Goal: Transaction & Acquisition: Purchase product/service

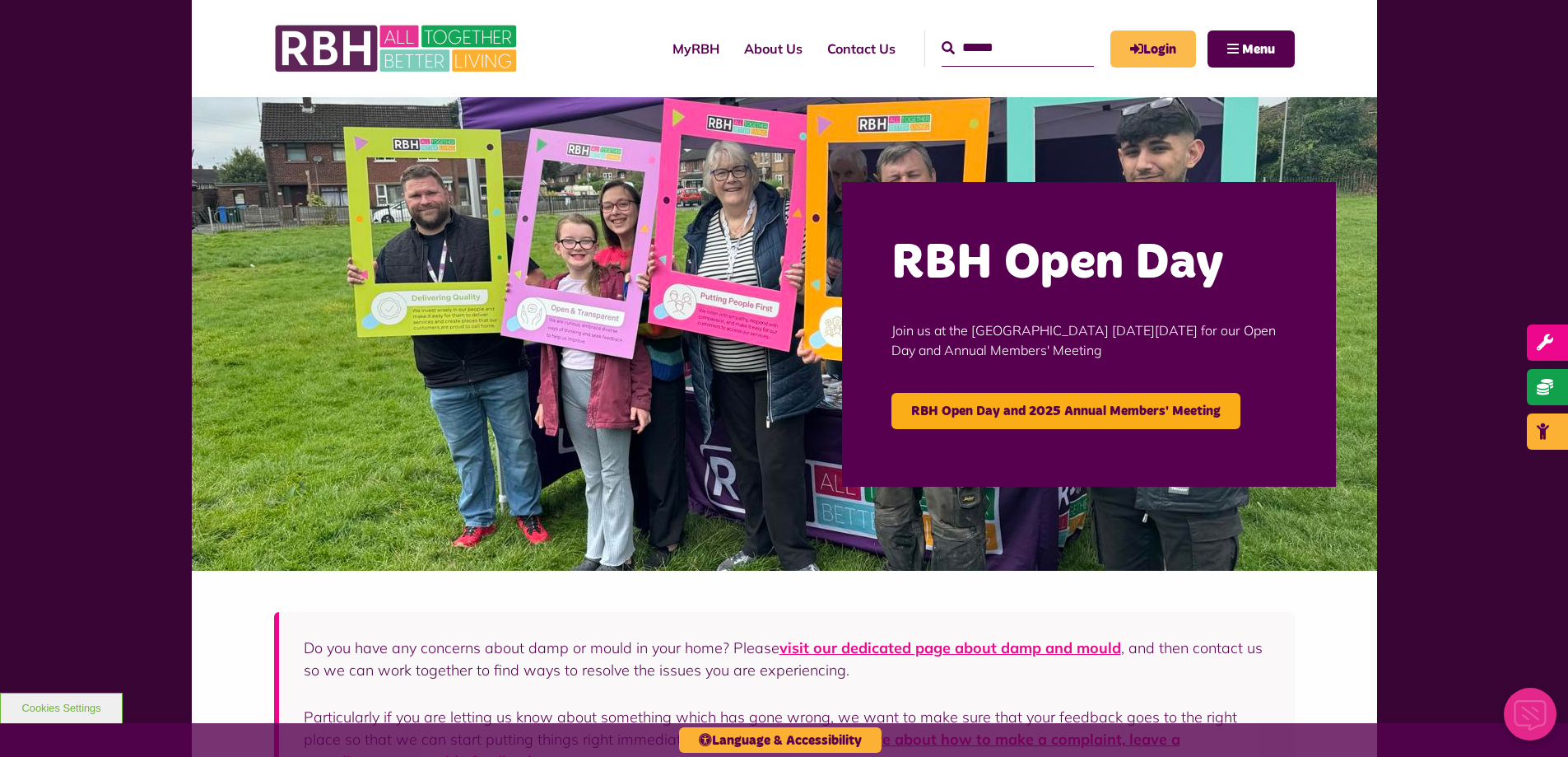
click at [1160, 50] on link "Login" at bounding box center [1153, 48] width 85 height 37
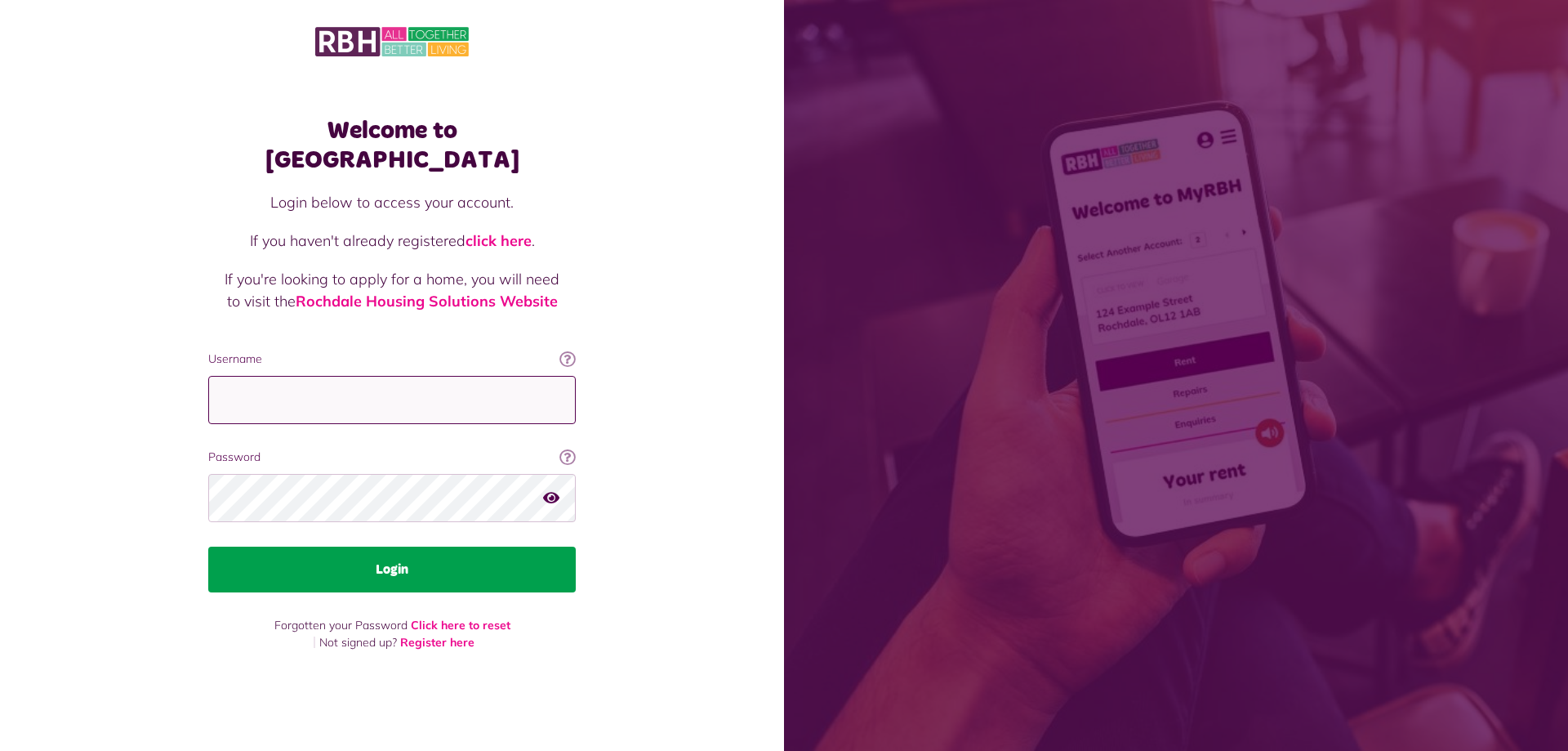
type input "**********"
click at [385, 558] on button "Login" at bounding box center [391, 569] width 367 height 45
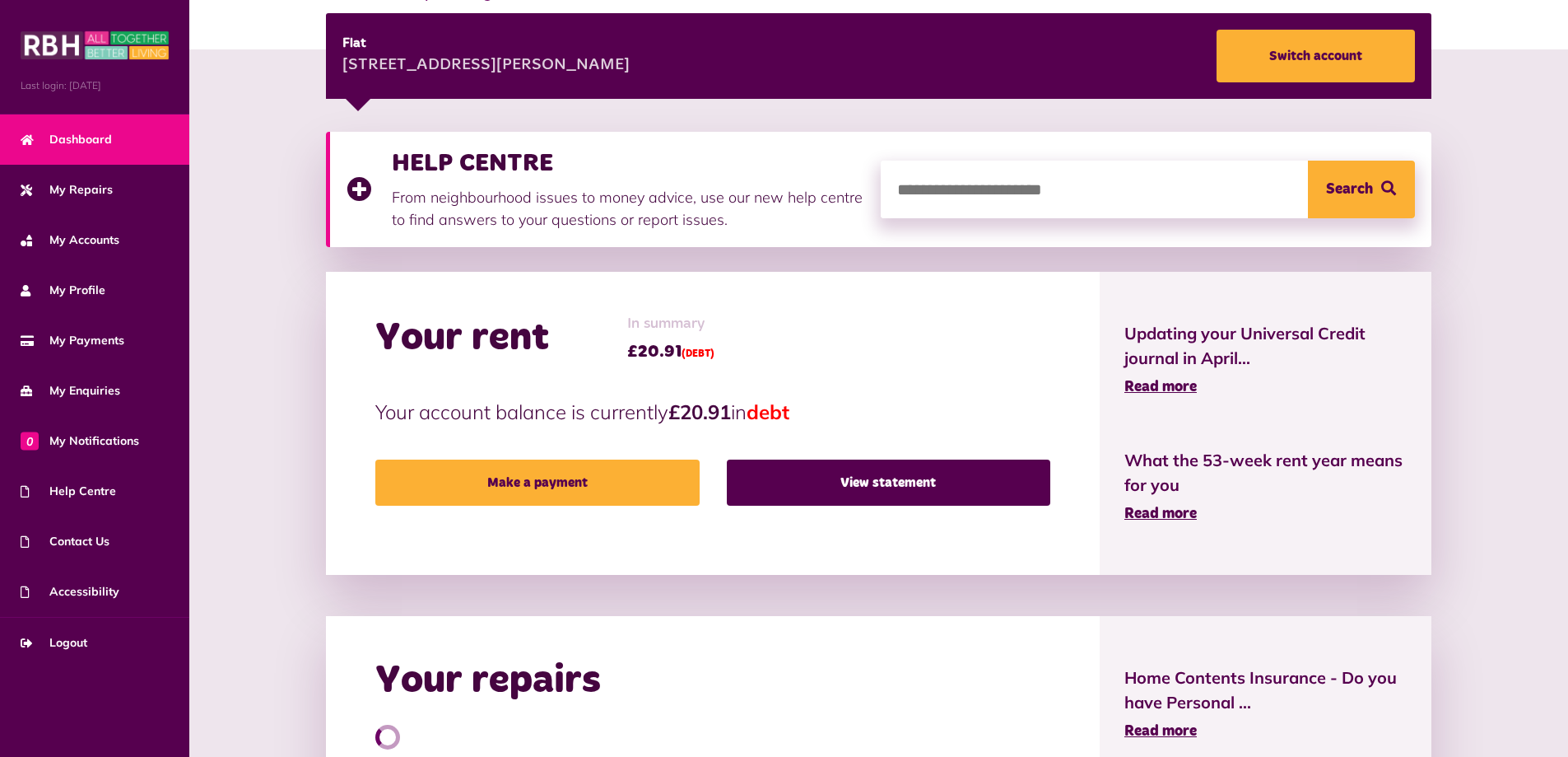
scroll to position [247, 0]
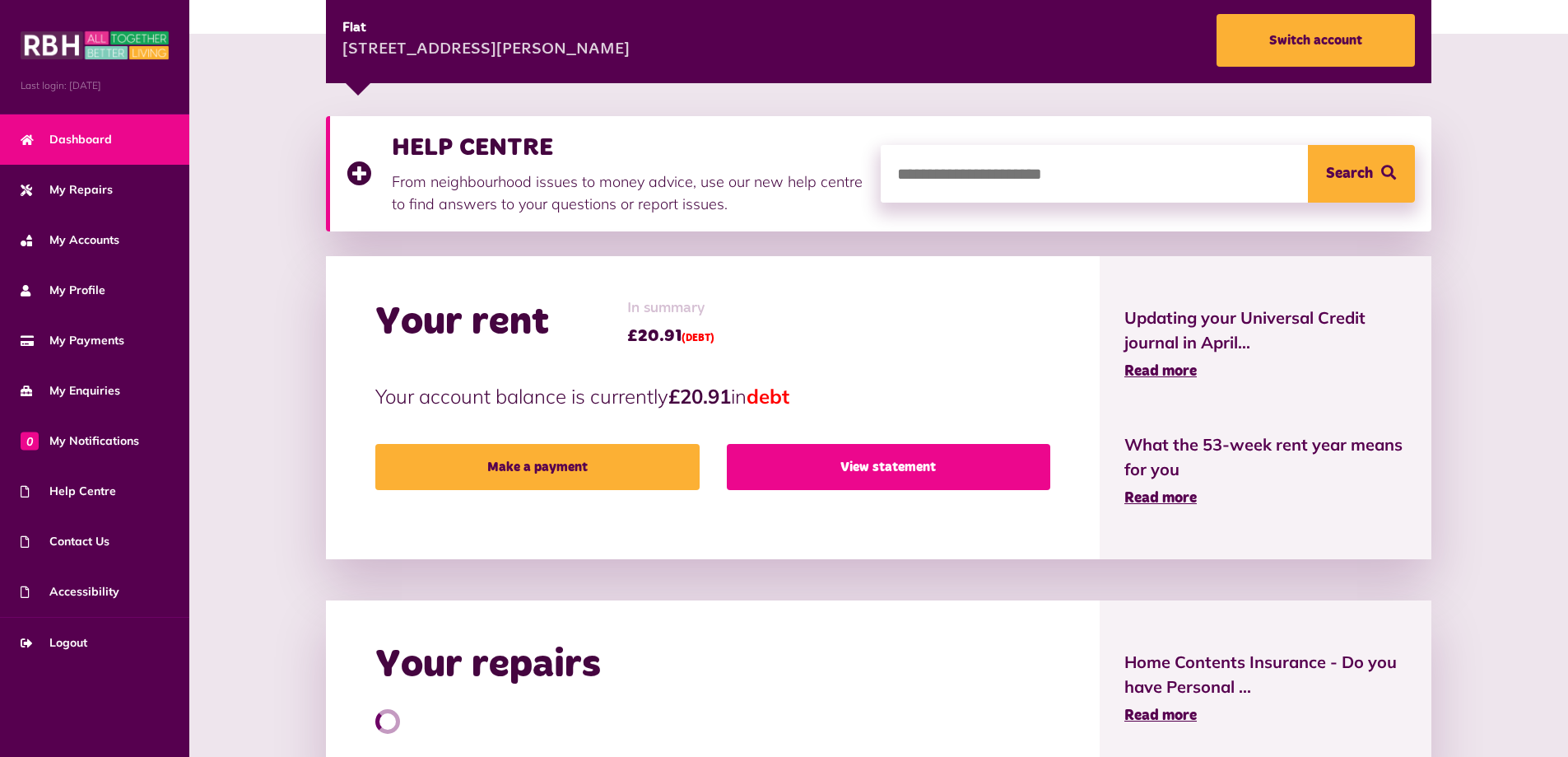
click at [795, 457] on link "View statement" at bounding box center [888, 466] width 324 height 46
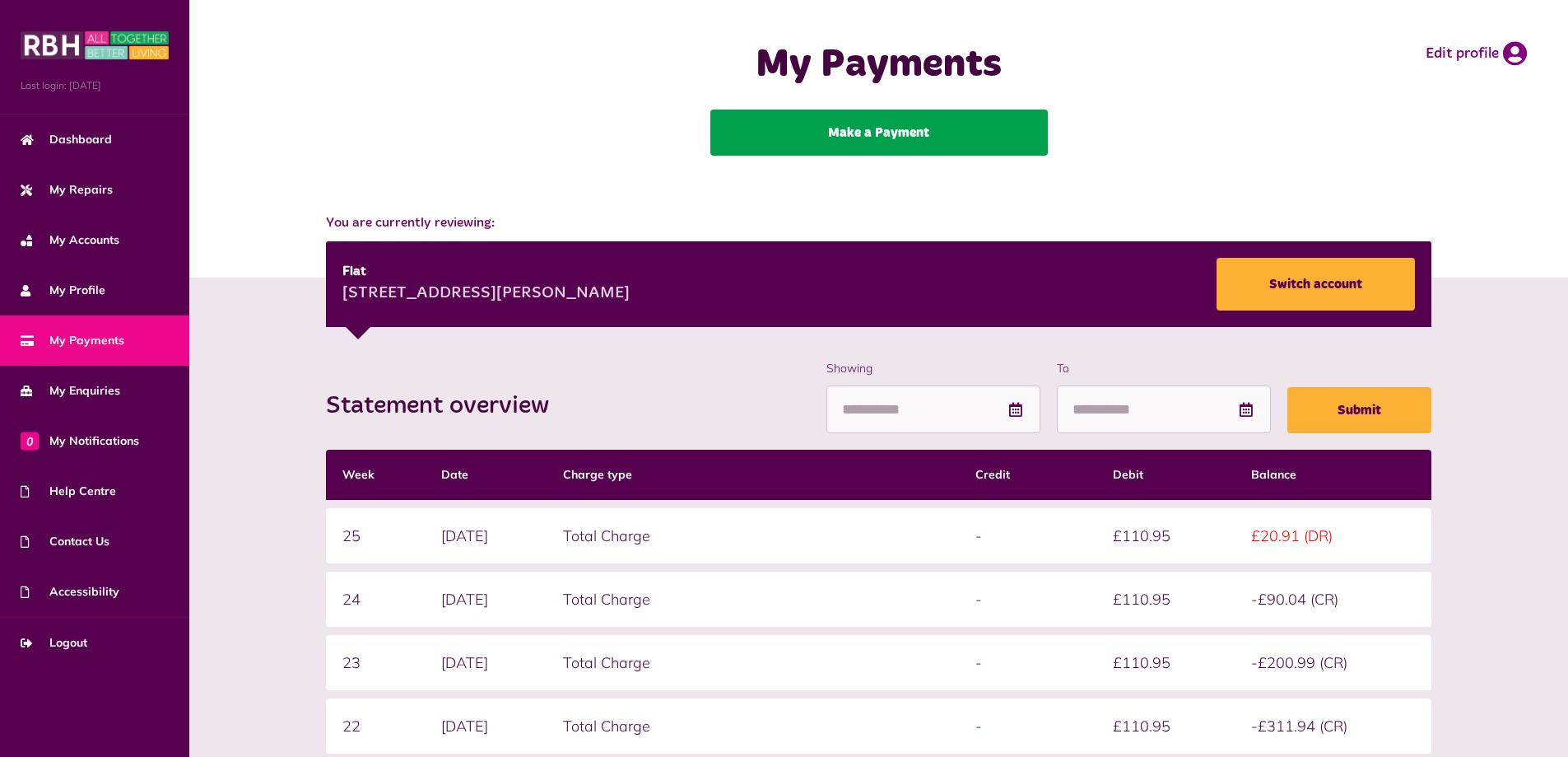
click at [845, 138] on link "Make a Payment" at bounding box center [879, 132] width 337 height 46
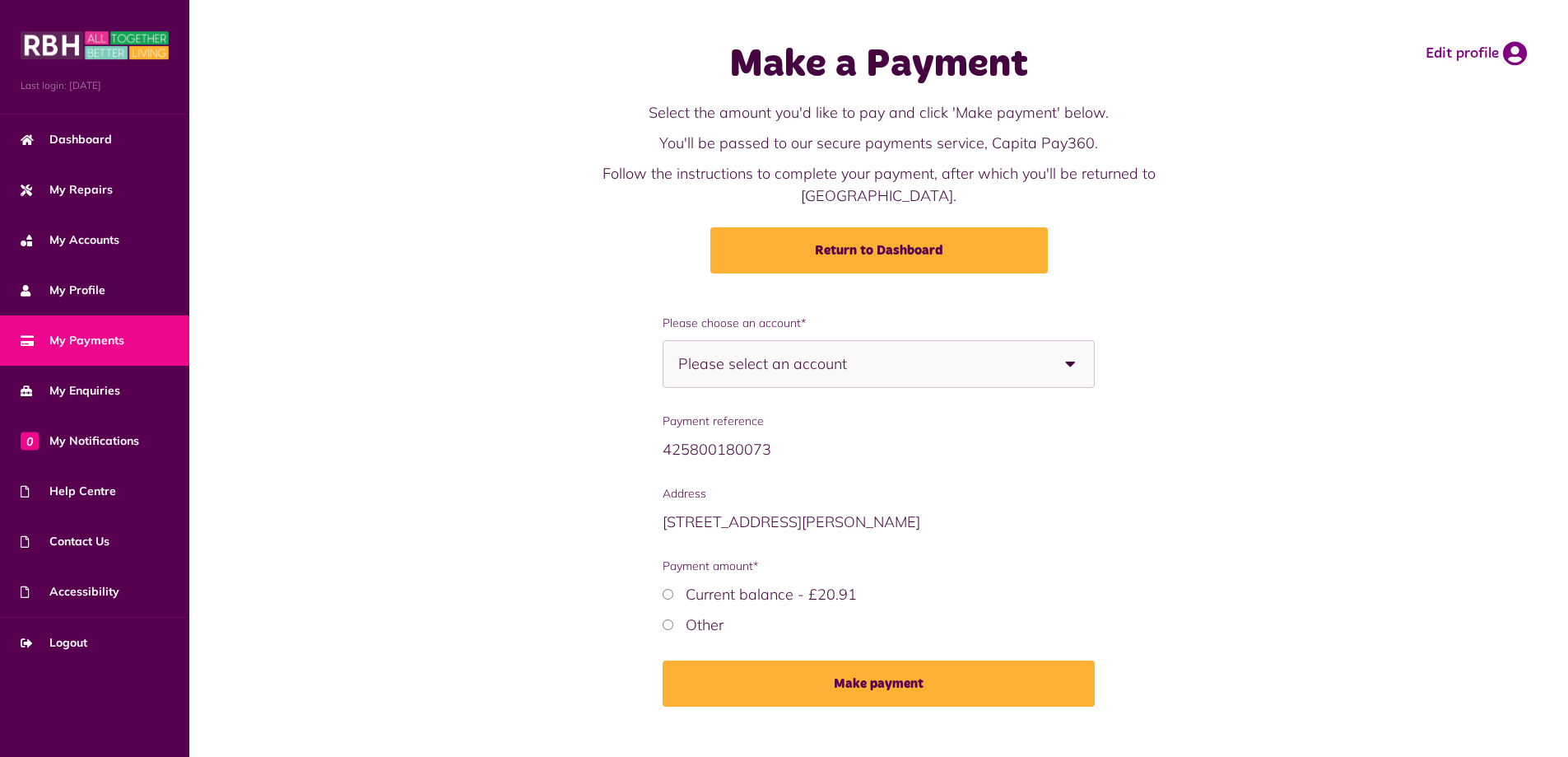
scroll to position [1, 0]
click at [1044, 347] on div "Please select an account" at bounding box center [879, 362] width 432 height 48
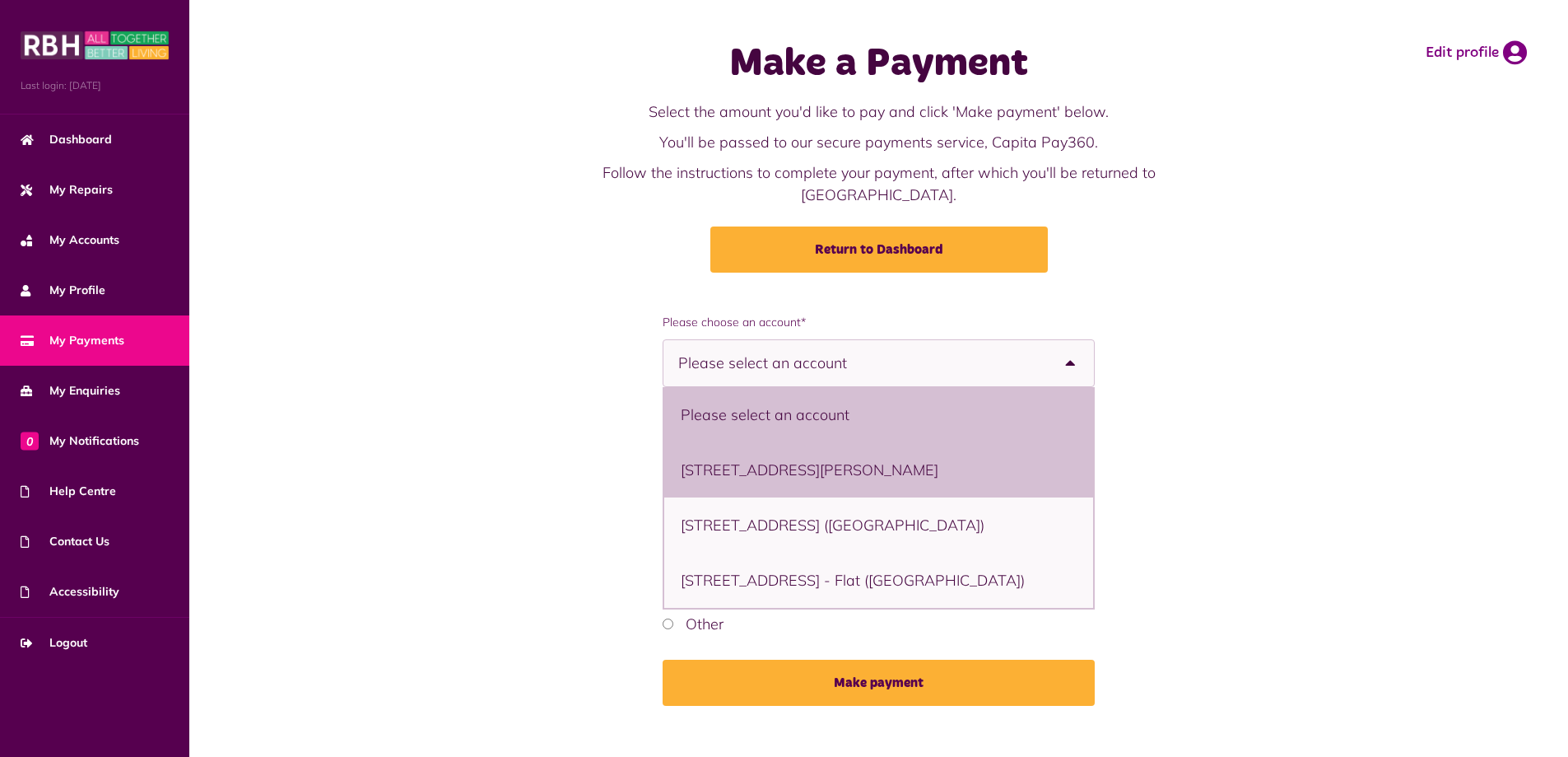
click at [909, 442] on li "18 Great Lee Walk, Rochdale, OL12 6NG - Flat" at bounding box center [879, 470] width 429 height 56
select select "**********"
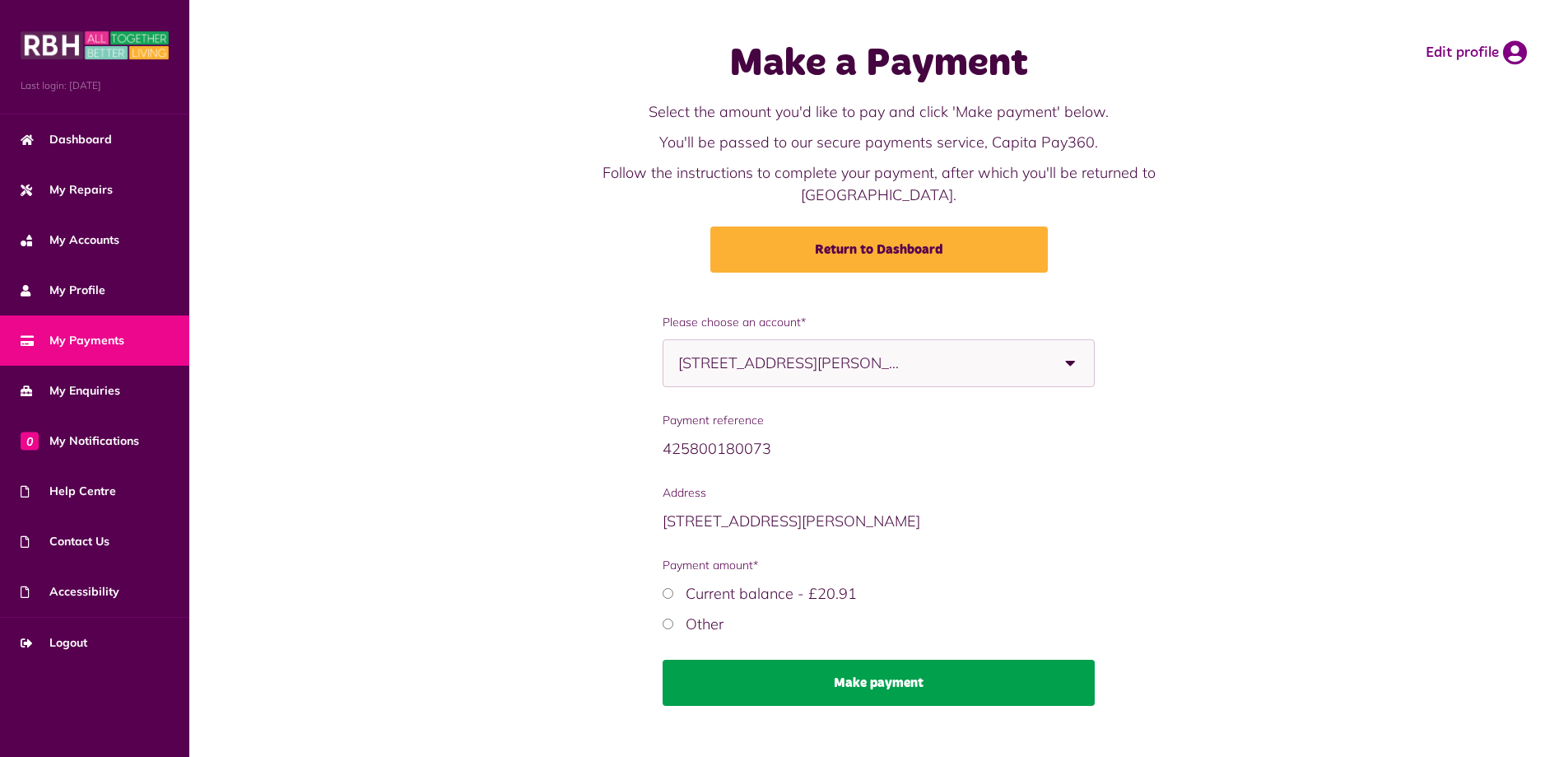
click at [854, 668] on button "Make payment" at bounding box center [879, 682] width 432 height 46
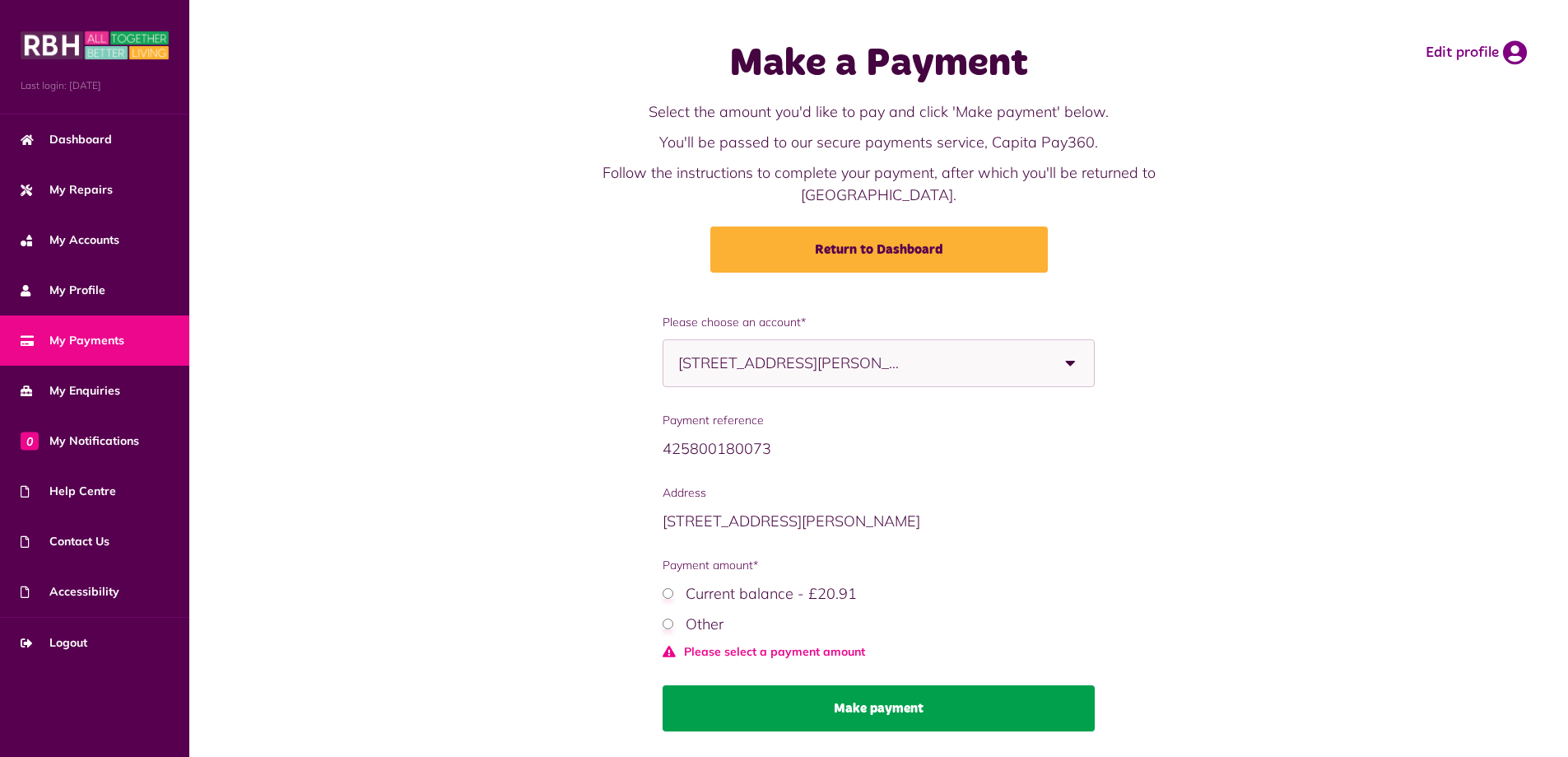
scroll to position [26, 0]
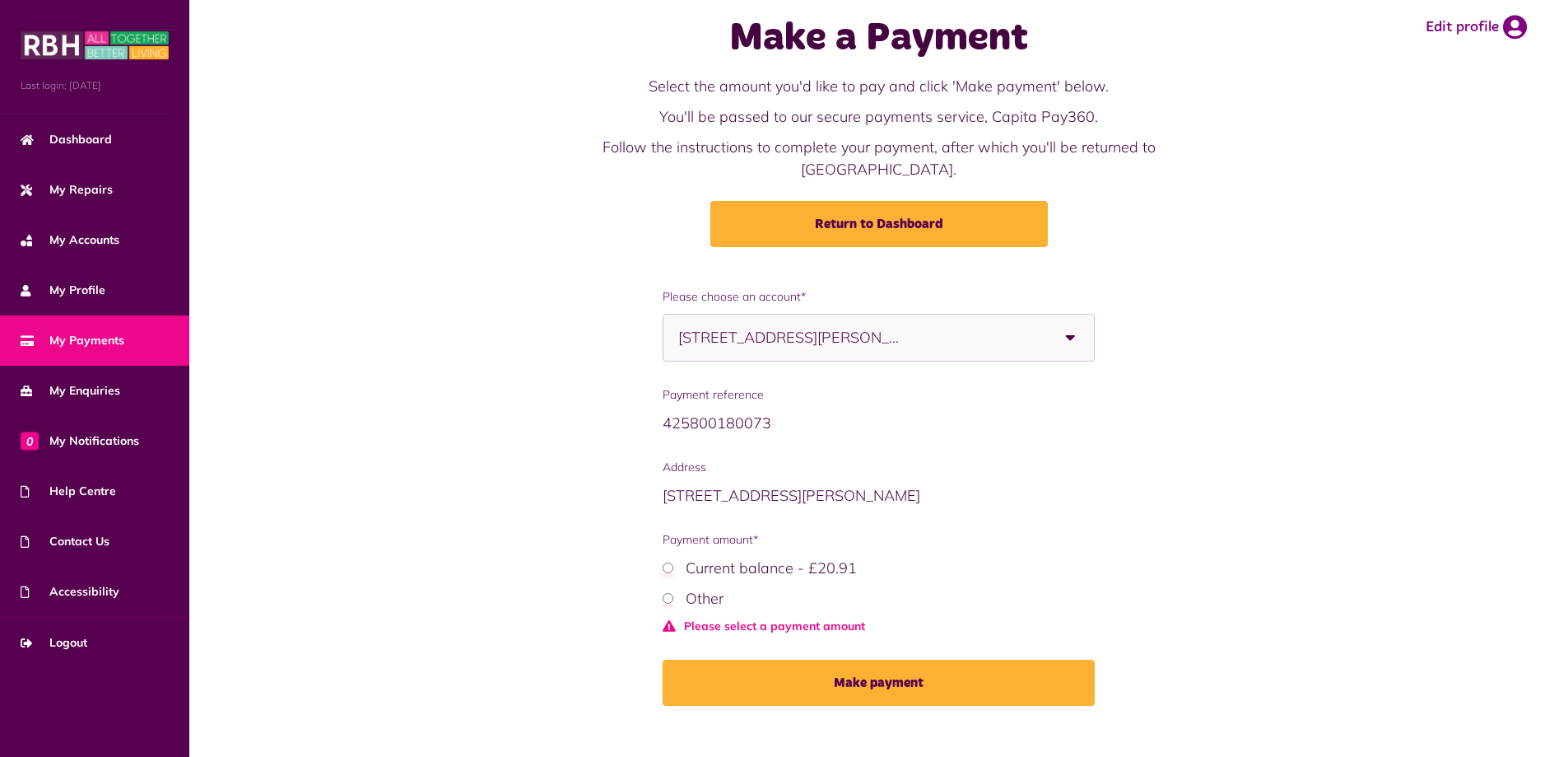
click at [708, 589] on label "Other" at bounding box center [705, 598] width 38 height 19
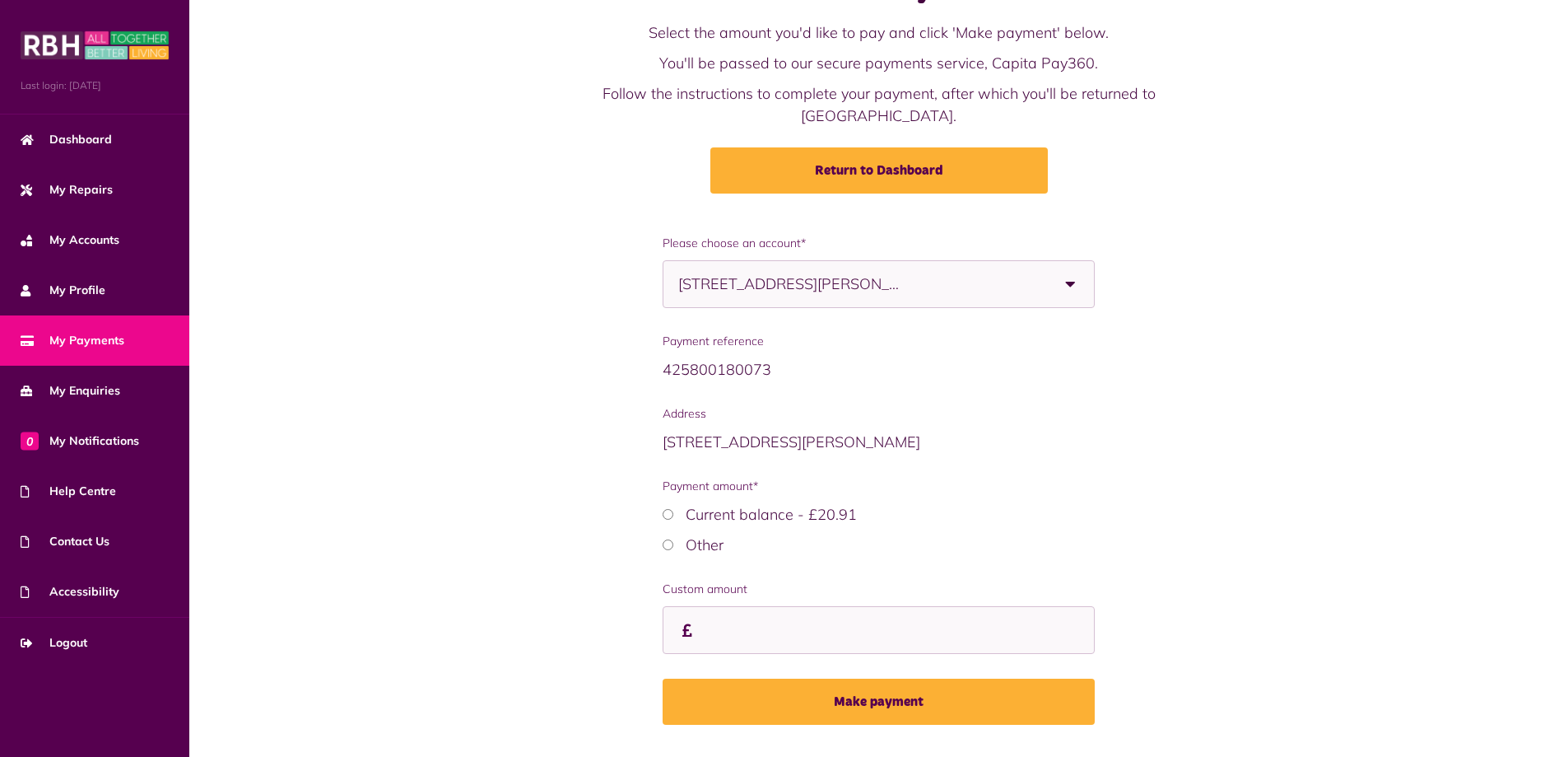
scroll to position [100, 0]
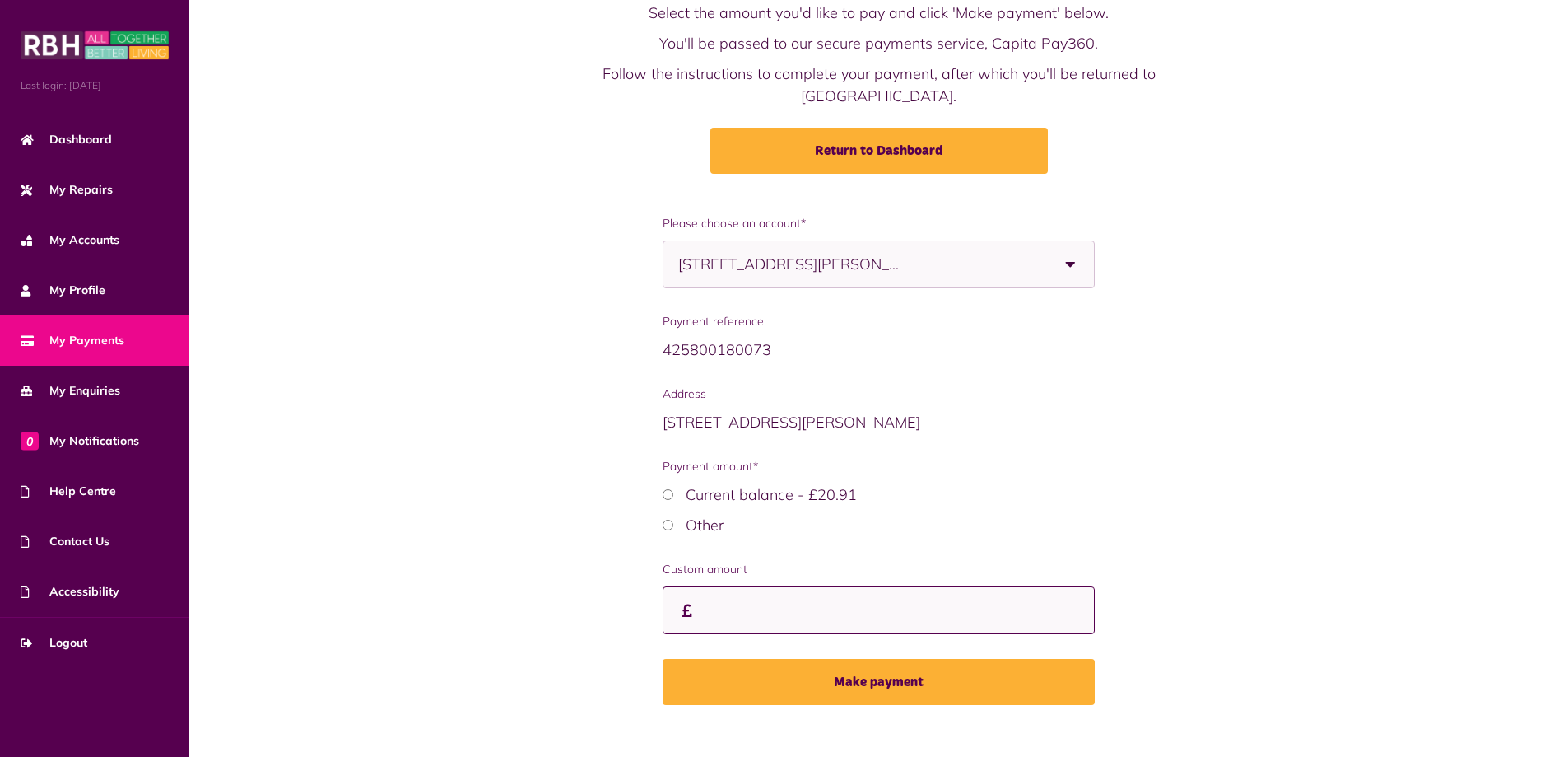
click at [726, 587] on input "Custom amount" at bounding box center [879, 611] width 432 height 48
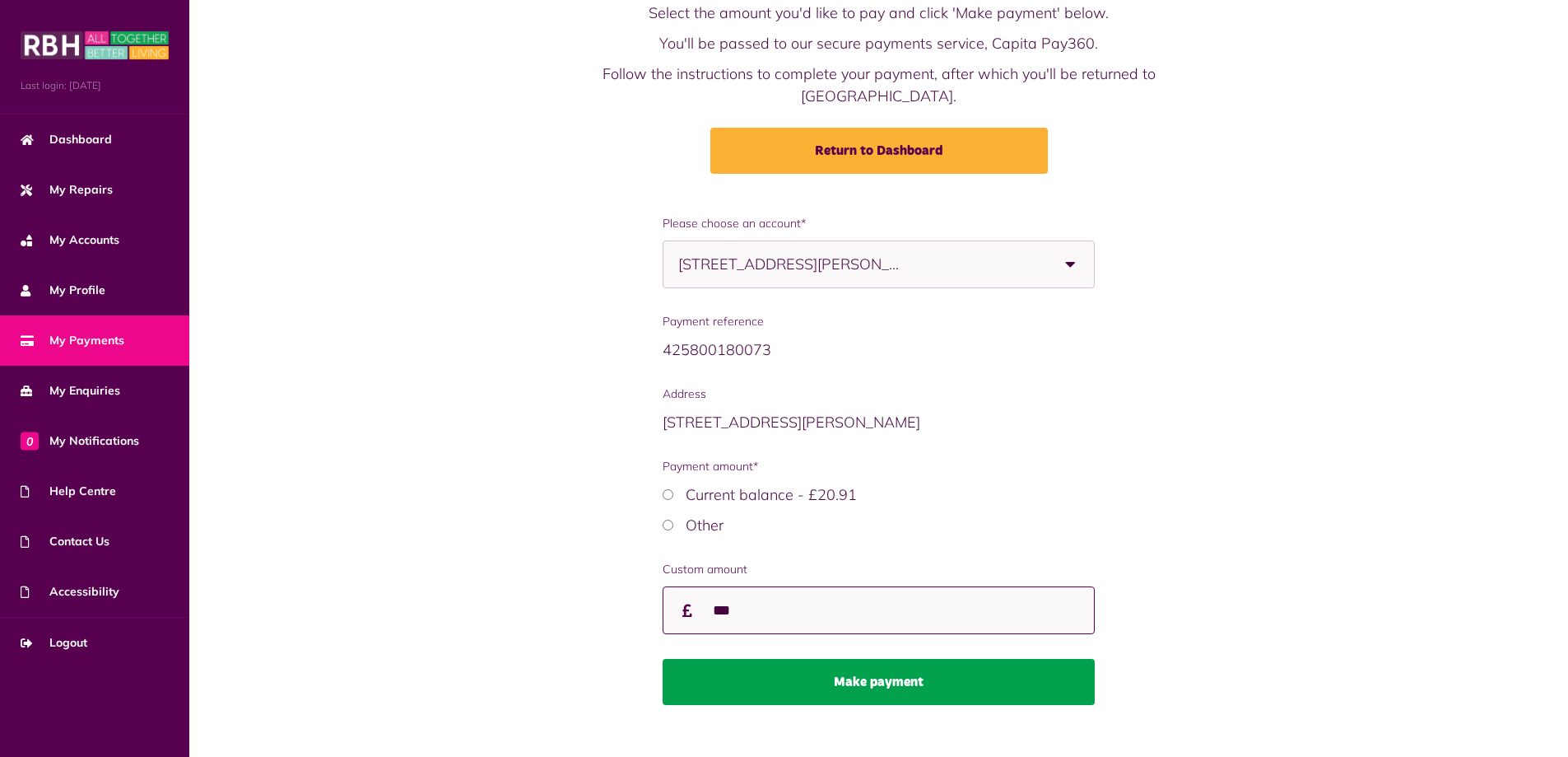
type input "***"
click at [880, 659] on button "Make payment" at bounding box center [879, 682] width 432 height 46
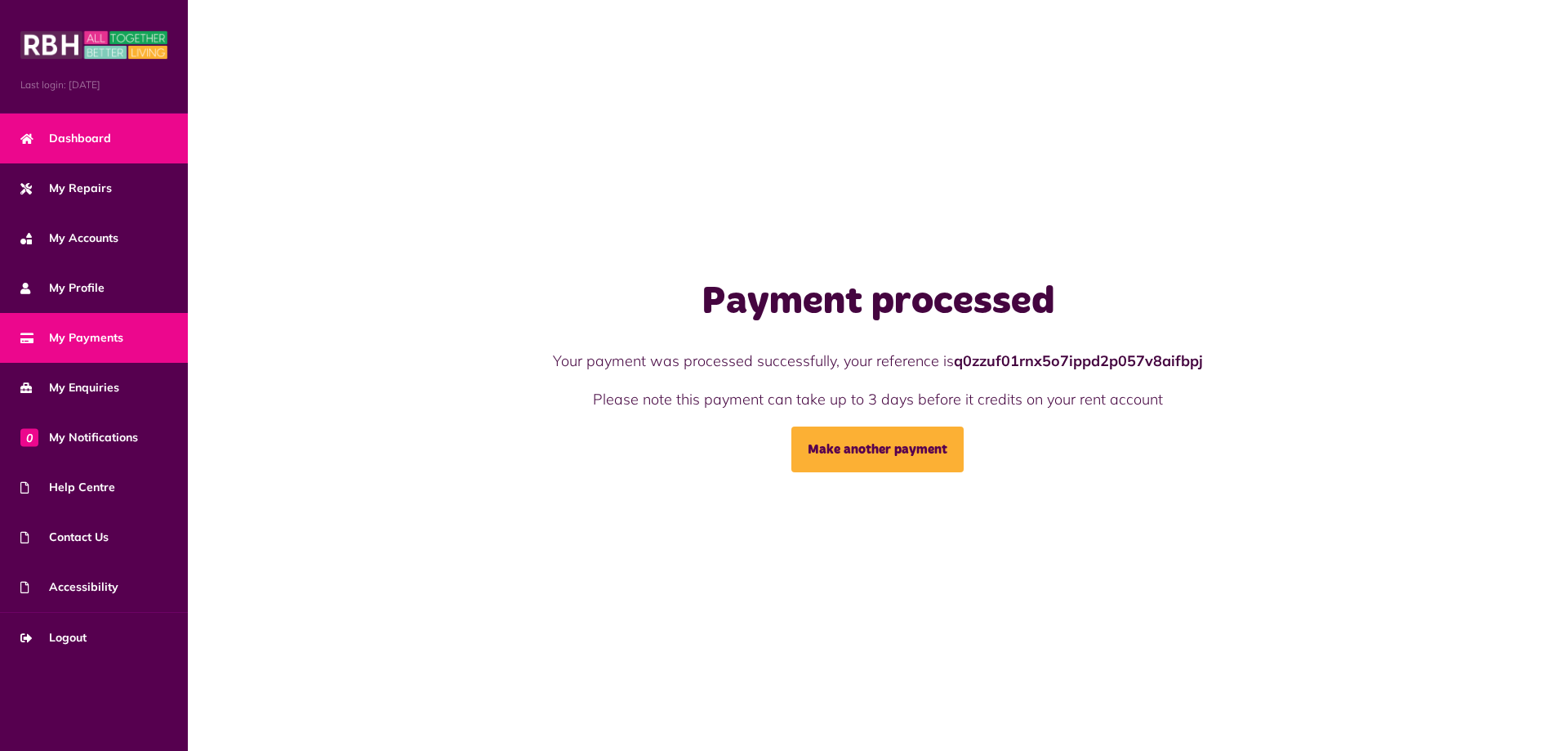
click at [168, 144] on link "Dashboard" at bounding box center [93, 139] width 188 height 50
